Goal: Task Accomplishment & Management: Use online tool/utility

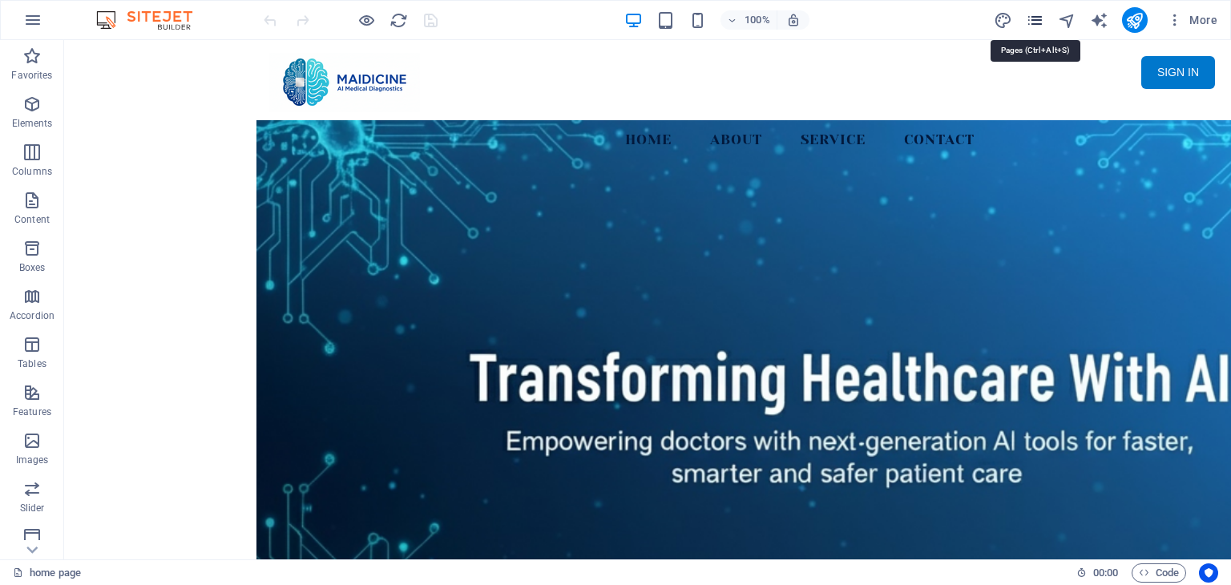
click at [1033, 18] on icon "pages" at bounding box center [1035, 20] width 18 height 18
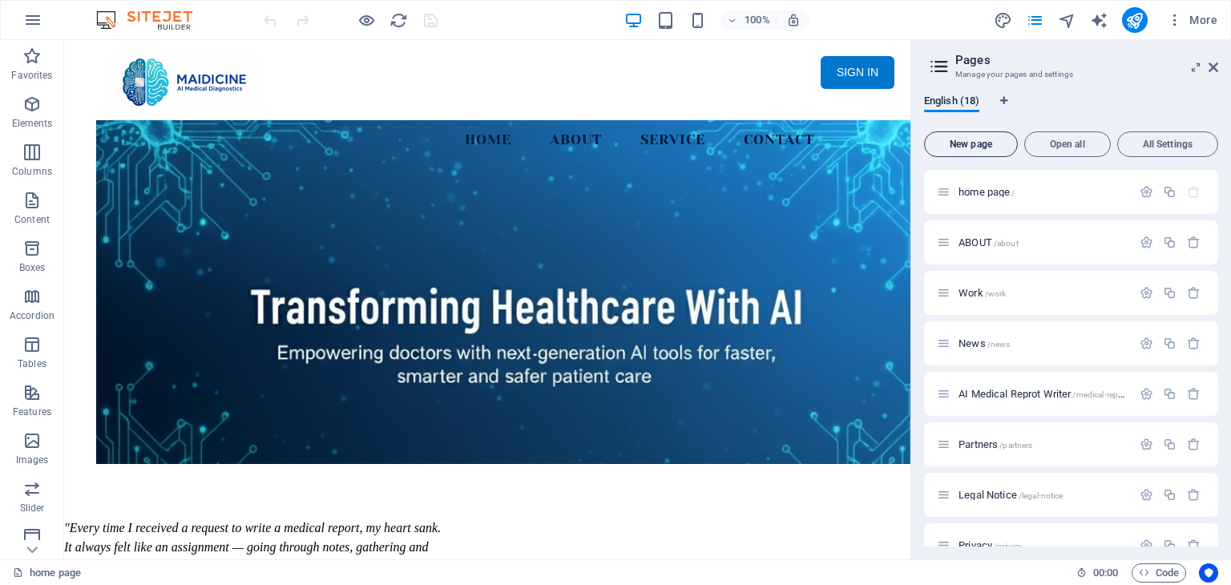
click at [983, 139] on span "New page" at bounding box center [970, 144] width 79 height 10
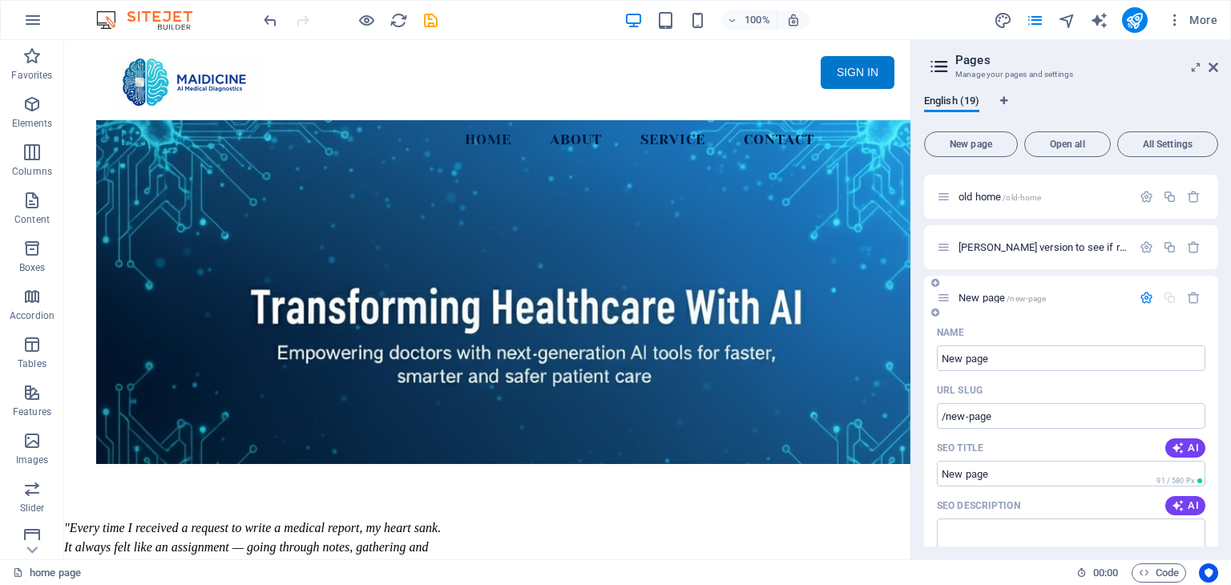
drag, startPoint x: 973, startPoint y: 294, endPoint x: 958, endPoint y: 295, distance: 15.2
click at [970, 276] on div "New page /new-page" at bounding box center [1071, 298] width 294 height 44
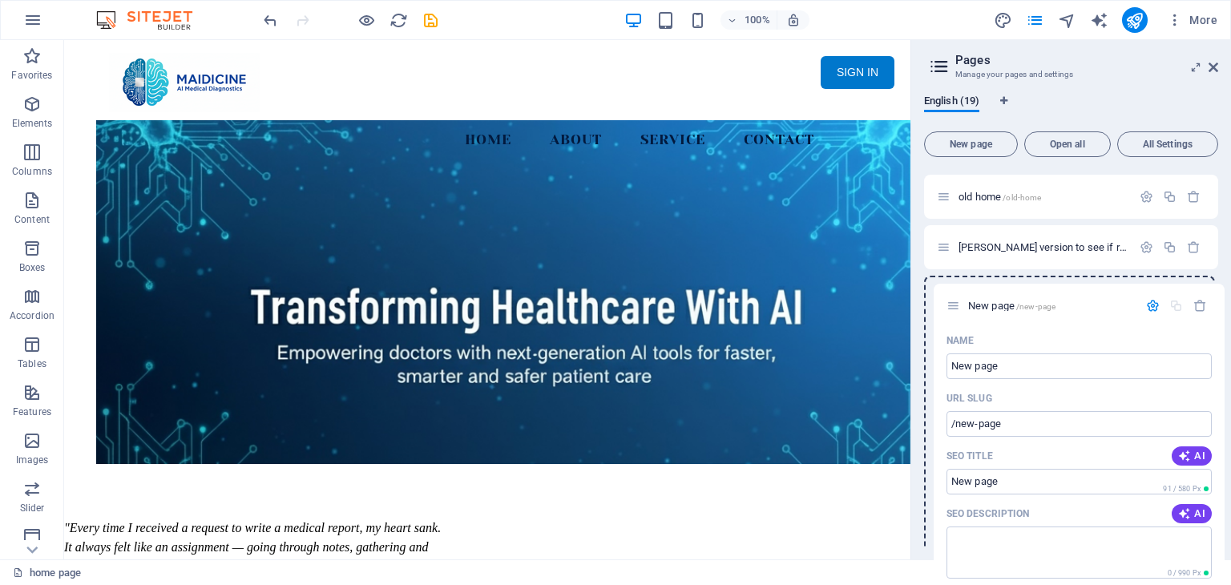
drag, startPoint x: 947, startPoint y: 296, endPoint x: 957, endPoint y: 296, distance: 9.6
click at [957, 296] on div "home page / ABOUT /about Work /work News /news AI Medical Reprot Writer /medica…" at bounding box center [1071, 122] width 294 height 1511
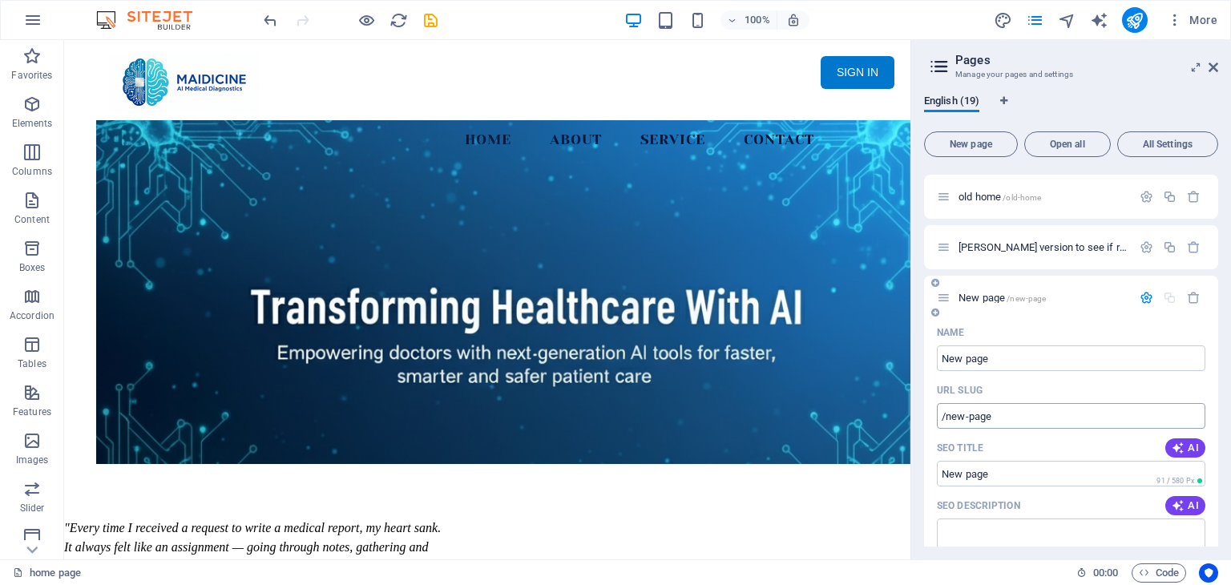
click at [1009, 414] on input "/new-page" at bounding box center [1071, 416] width 268 height 26
type input "/test-auth"
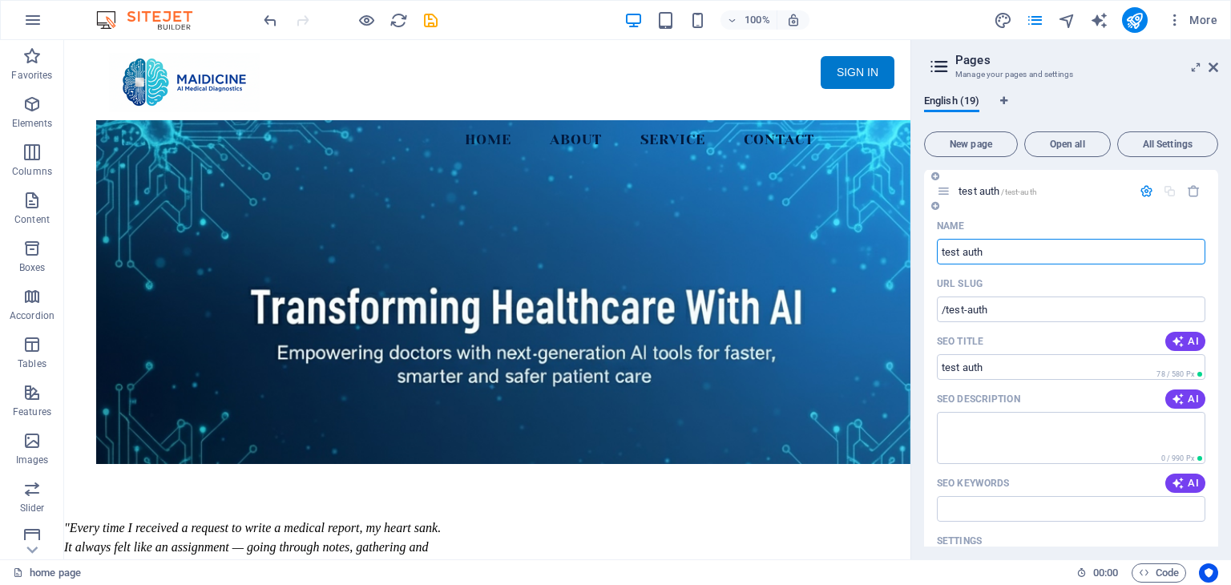
scroll to position [883, 0]
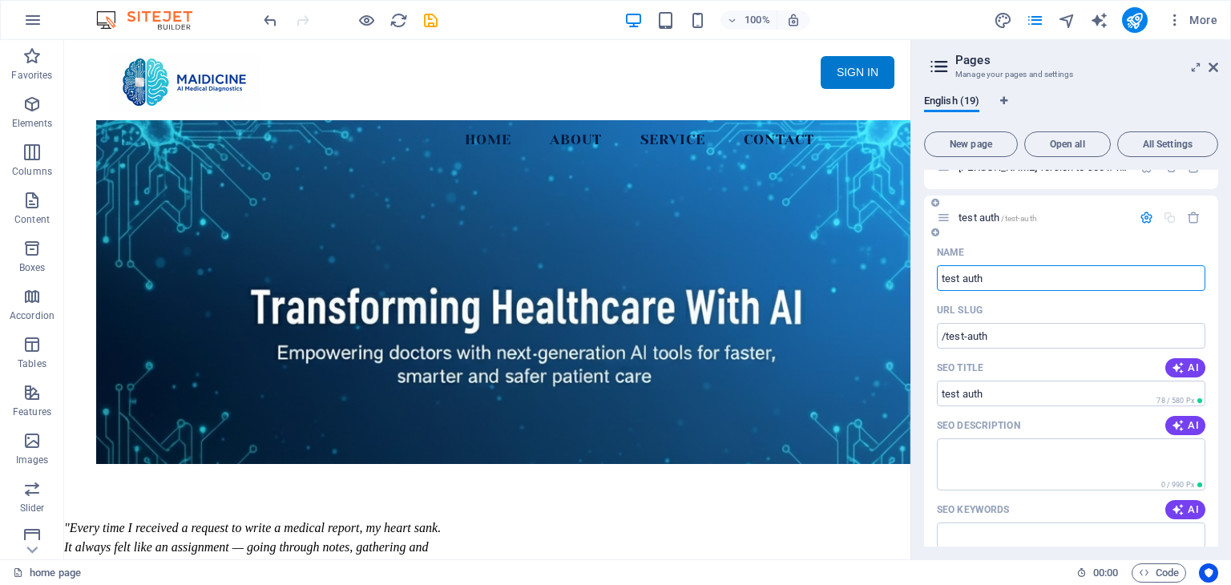
type input "test auth"
click at [1141, 219] on icon "button" at bounding box center [1146, 218] width 14 height 14
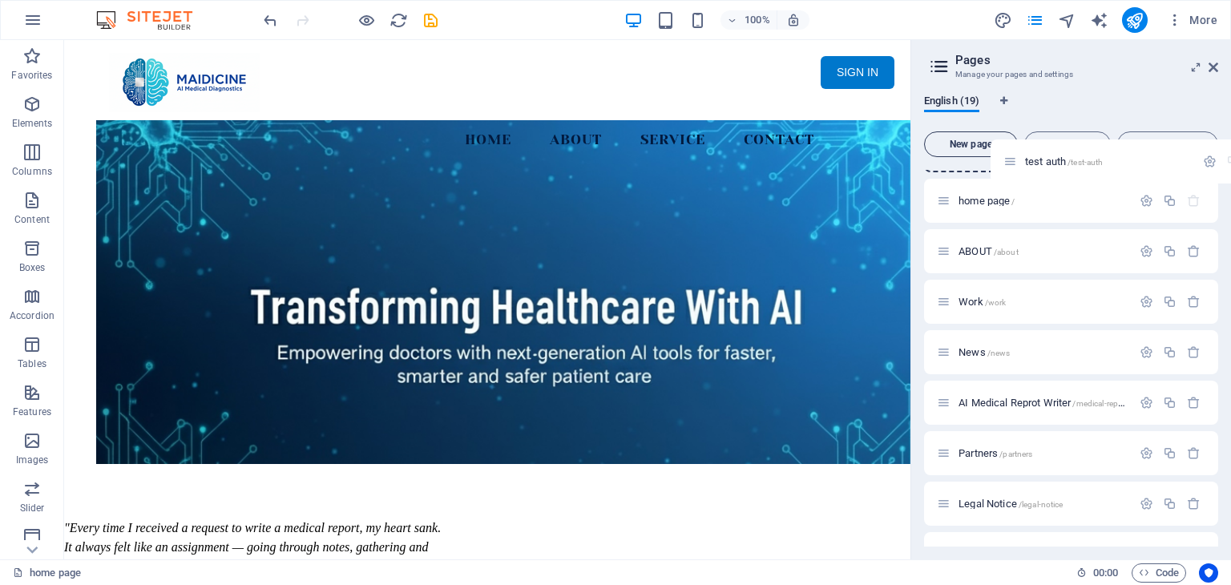
scroll to position [0, 0]
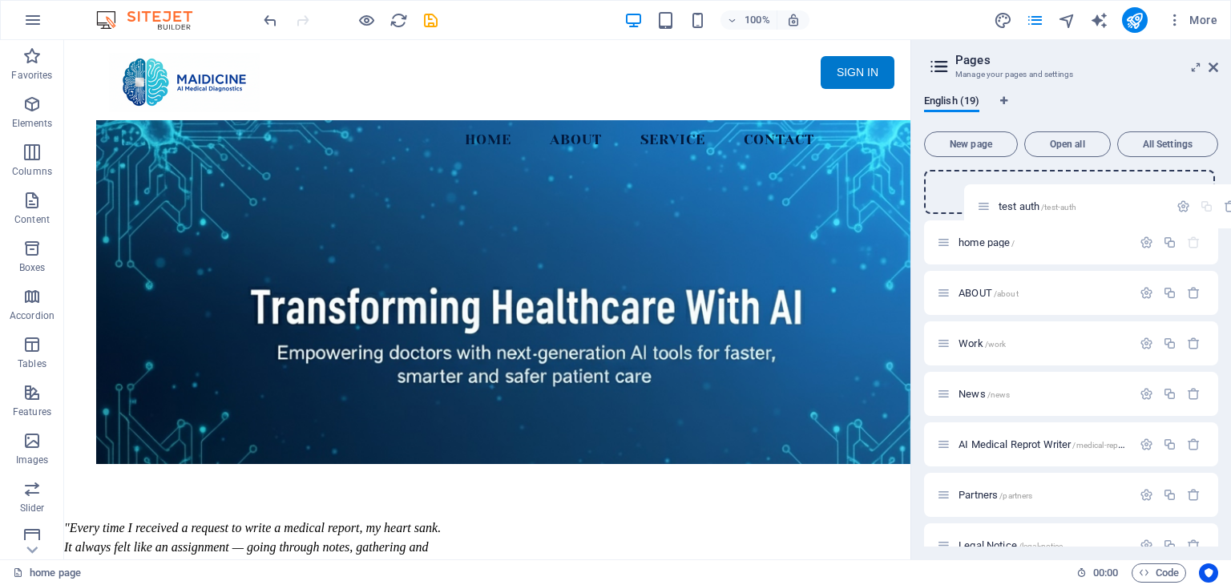
drag, startPoint x: 949, startPoint y: 515, endPoint x: 989, endPoint y: 195, distance: 322.2
click at [1102, 192] on p "test auth /test-auth" at bounding box center [1042, 192] width 168 height 10
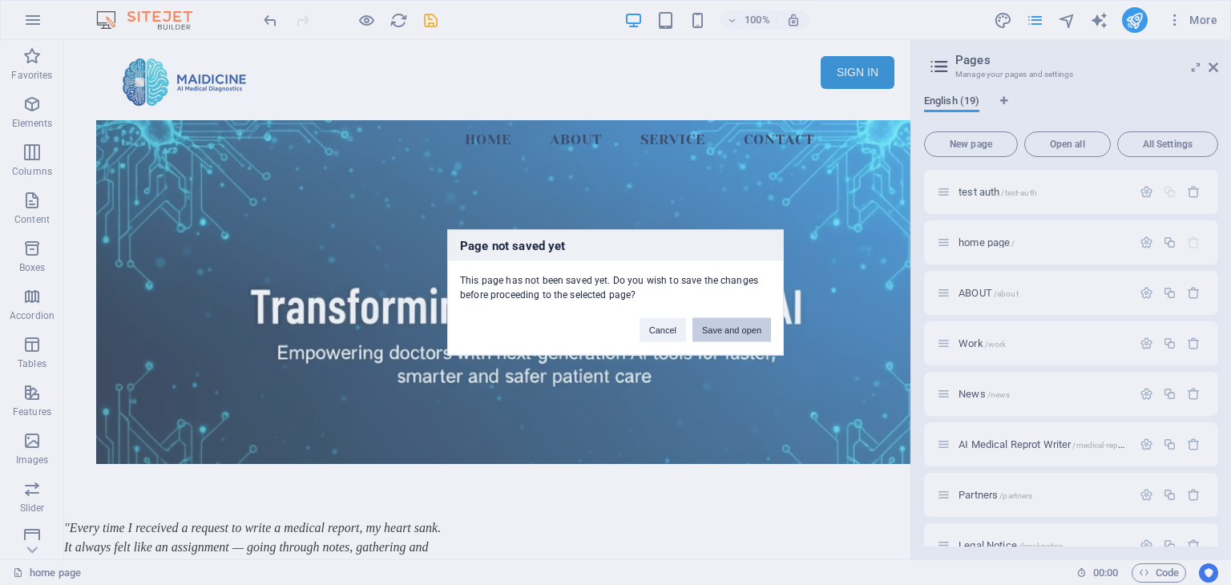
click at [731, 321] on button "Save and open" at bounding box center [731, 330] width 79 height 24
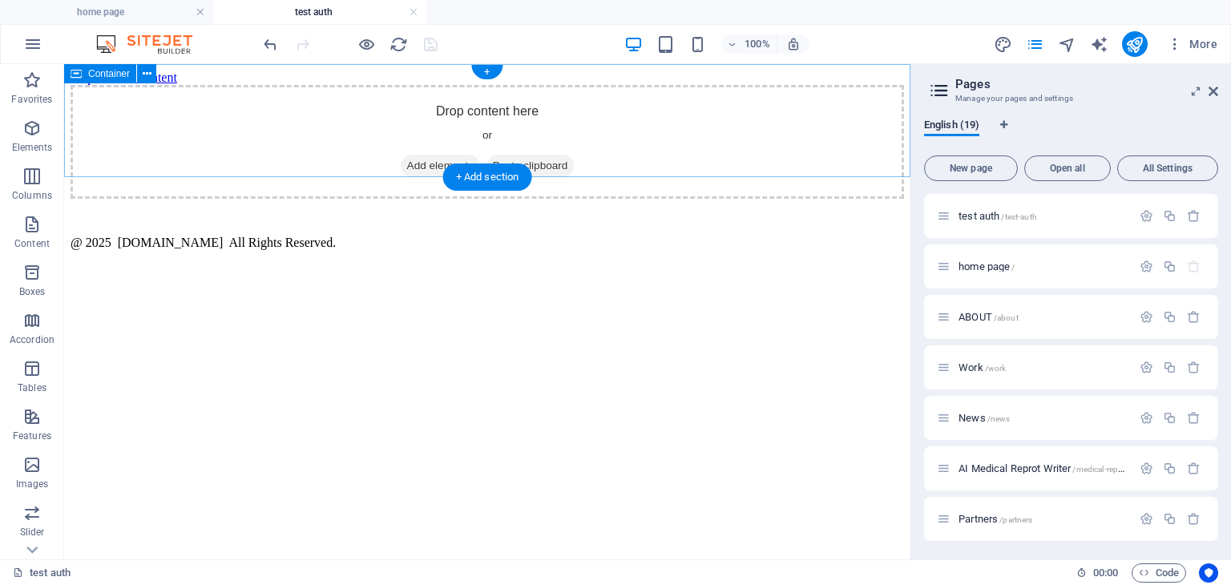
click at [422, 155] on span "Add elements" at bounding box center [440, 166] width 79 height 22
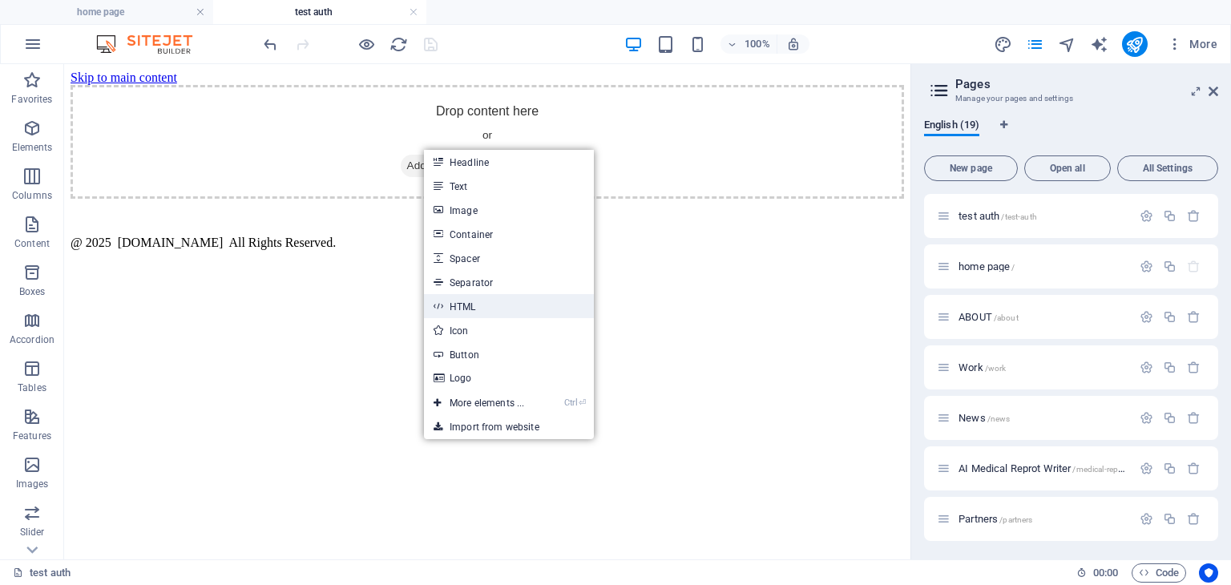
click at [491, 303] on link "HTML" at bounding box center [509, 306] width 170 height 24
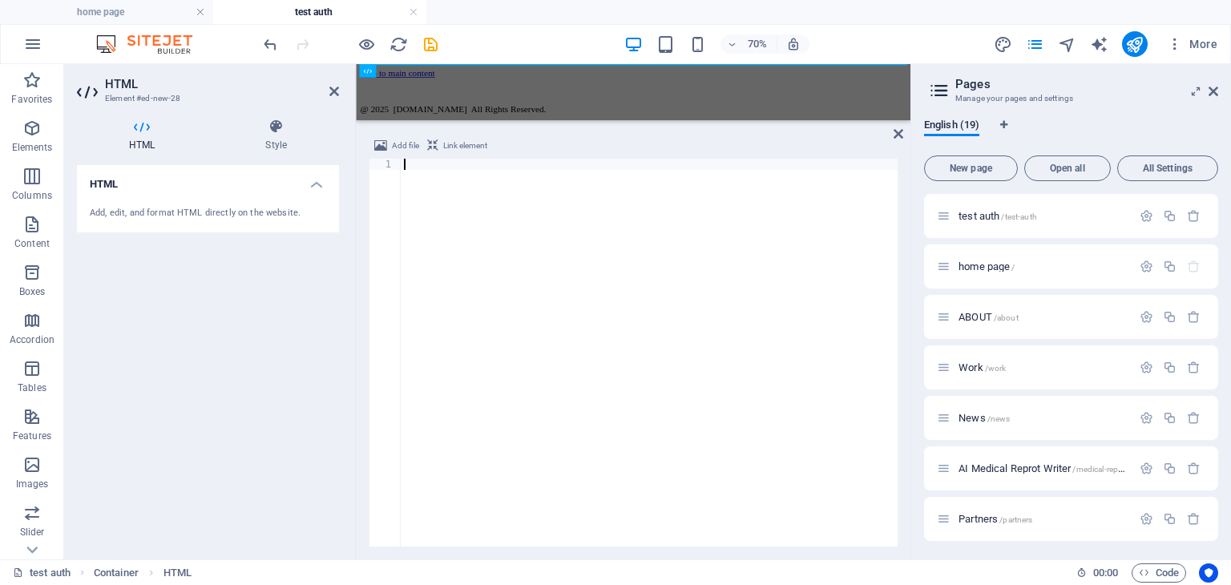
type textarea "</html>"
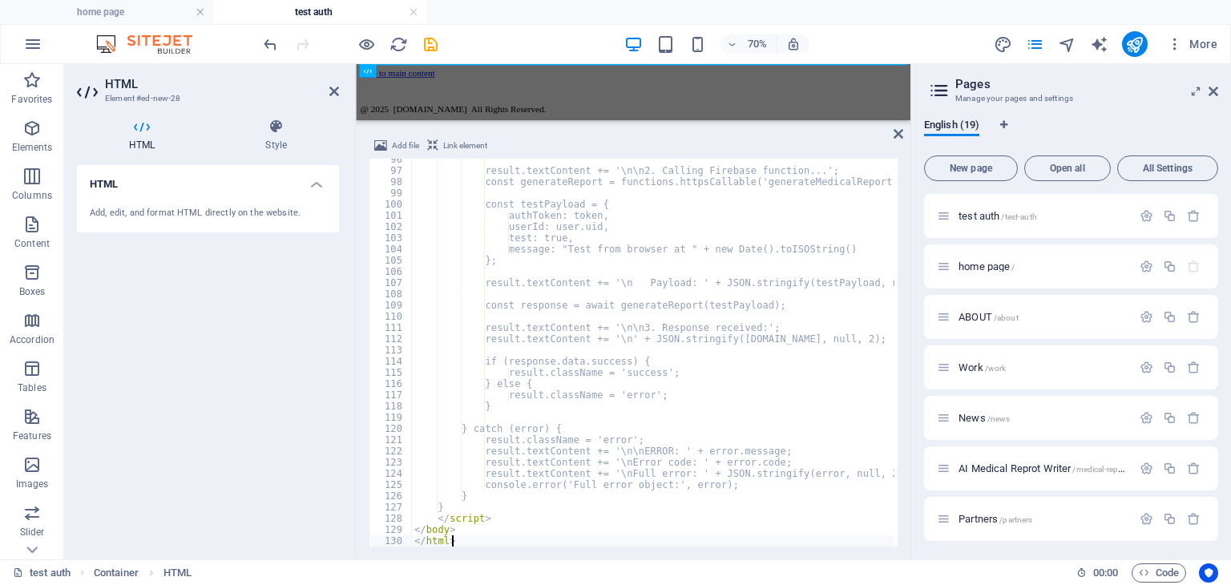
scroll to position [1070, 0]
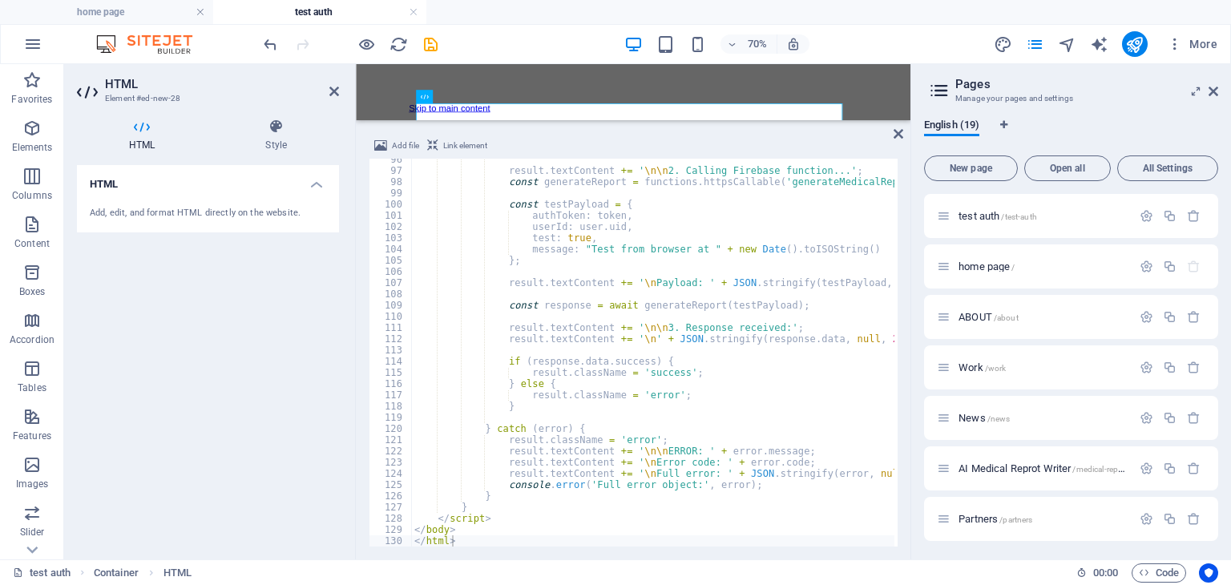
click at [891, 131] on div "Add file Link element </html> 96 97 98 99 100 101 102 103 104 105 106 107 108 1…" at bounding box center [633, 341] width 554 height 436
click at [899, 131] on icon at bounding box center [898, 133] width 10 height 13
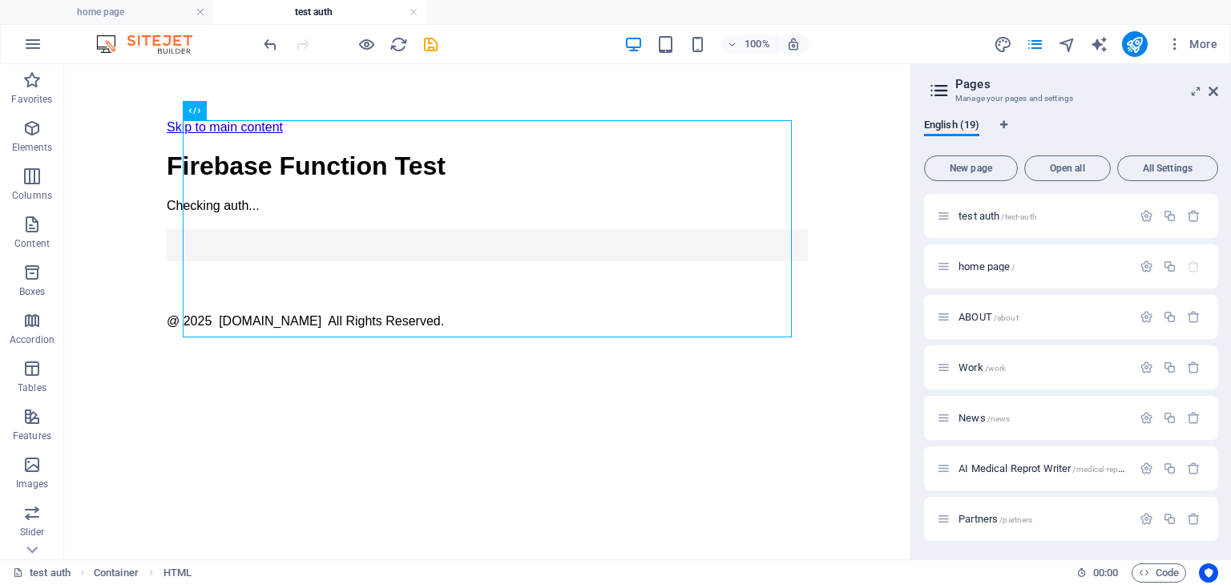
click at [839, 221] on html "Skip to main content Firebase Auth Test Firebase Function Test Checking auth...…" at bounding box center [487, 222] width 846 height 316
click at [1131, 112] on div "English (19) New page Open all All Settings test auth /test-auth home page / AB…" at bounding box center [1071, 332] width 320 height 453
